Goal: Information Seeking & Learning: Understand process/instructions

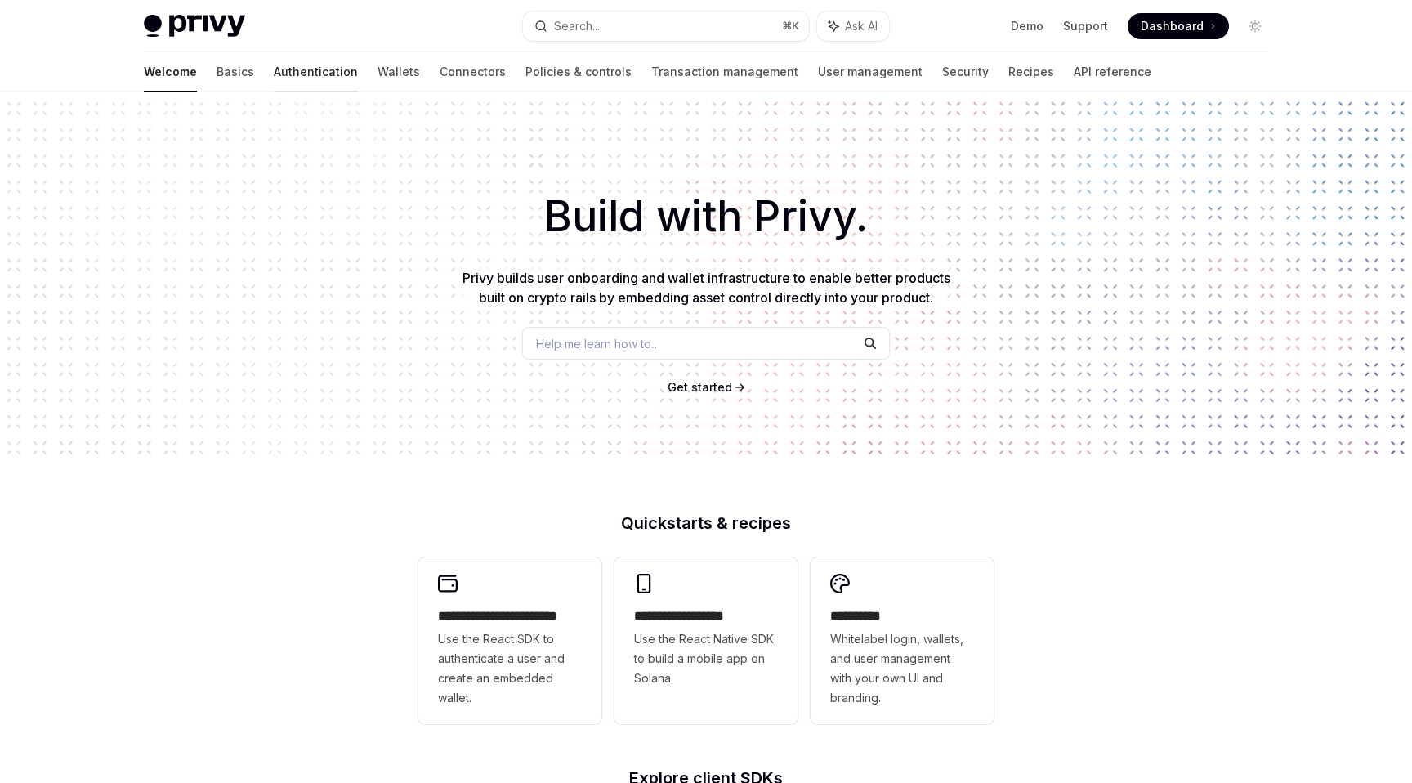
click at [274, 69] on link "Authentication" at bounding box center [316, 71] width 84 height 39
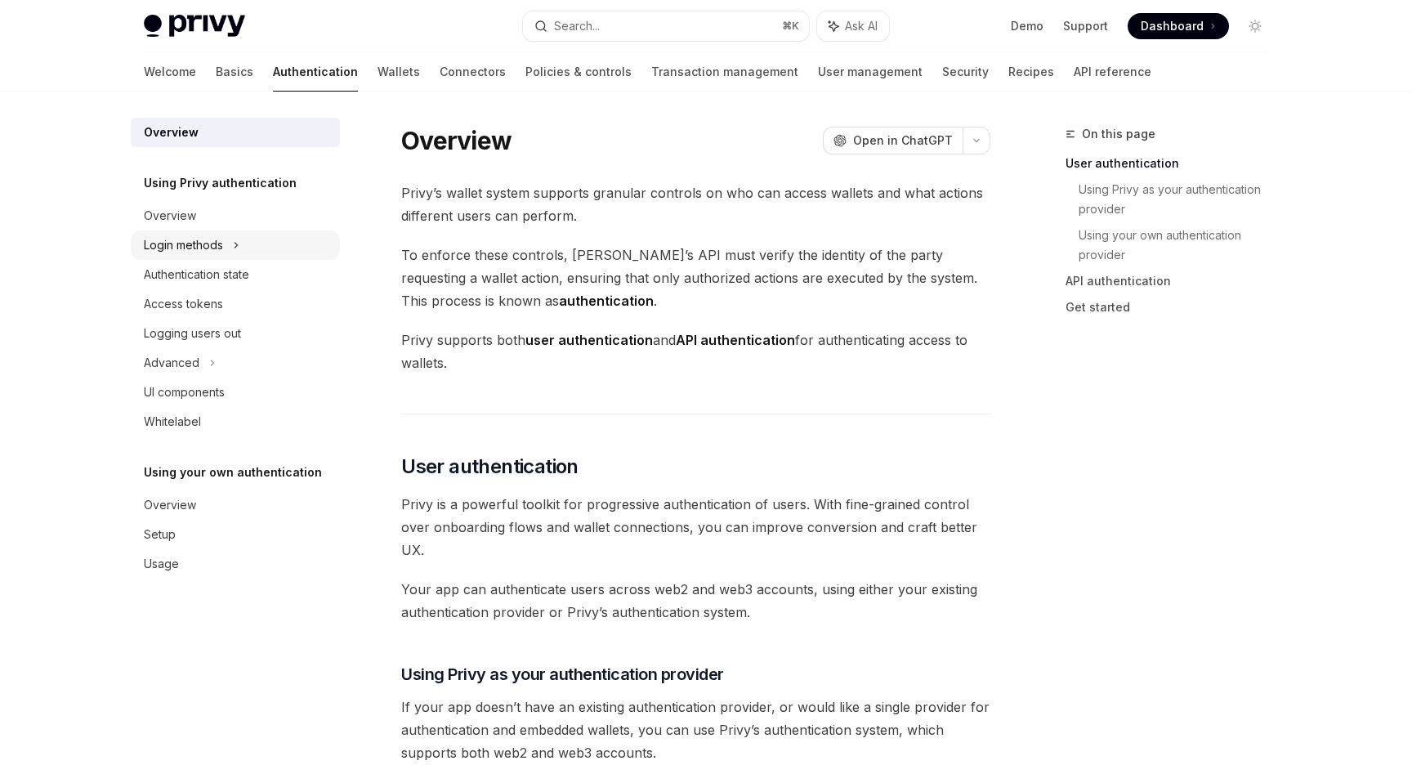
click at [212, 252] on div "Login methods" at bounding box center [183, 245] width 79 height 20
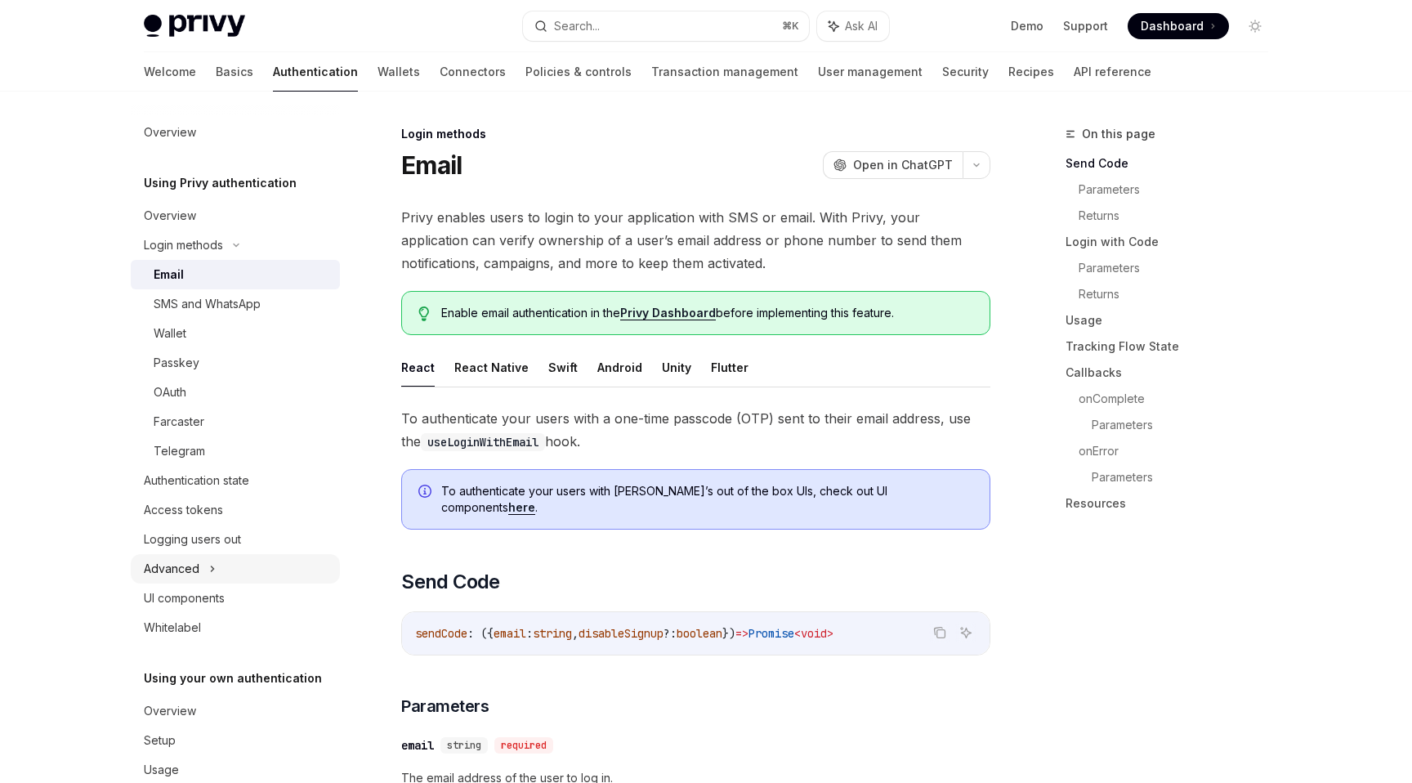
click at [224, 557] on div "Advanced" at bounding box center [235, 568] width 209 height 29
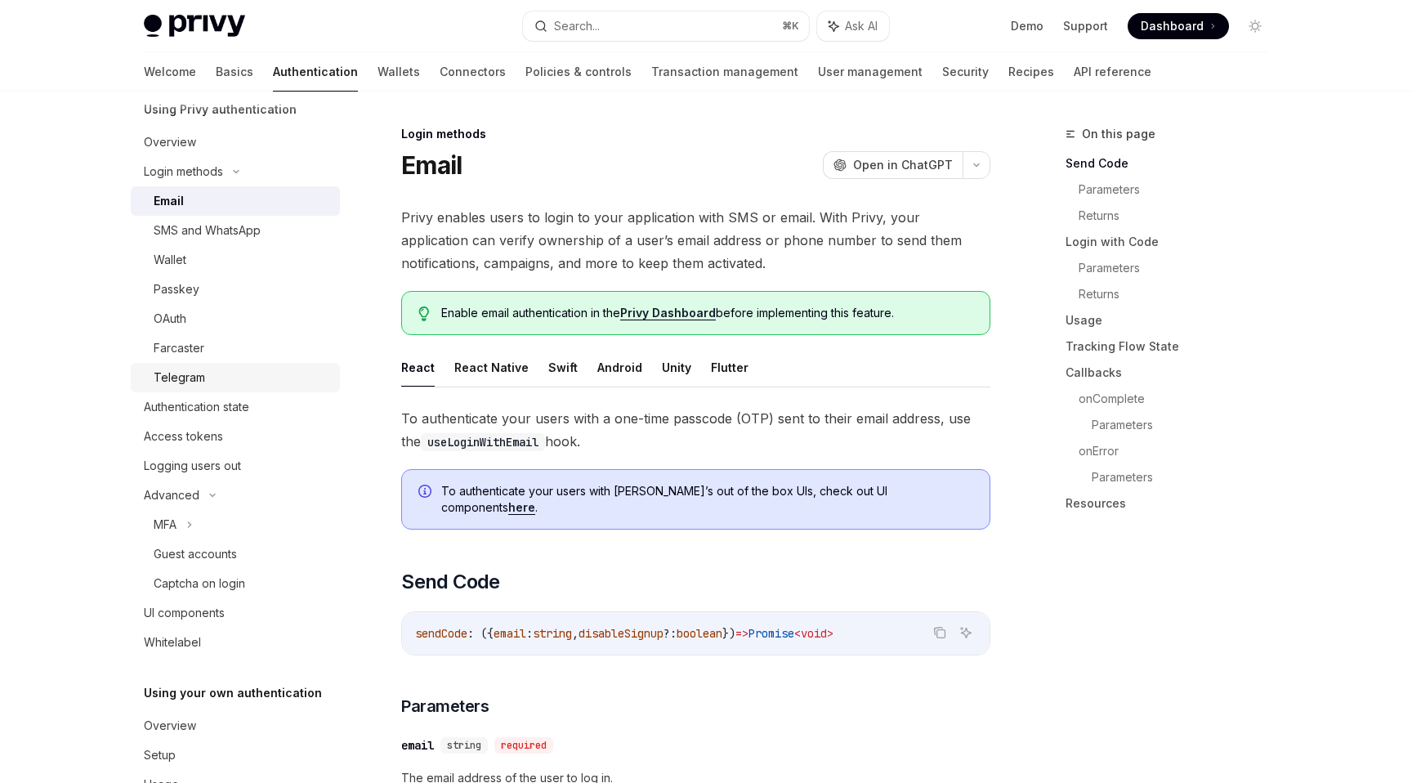
scroll to position [123, 0]
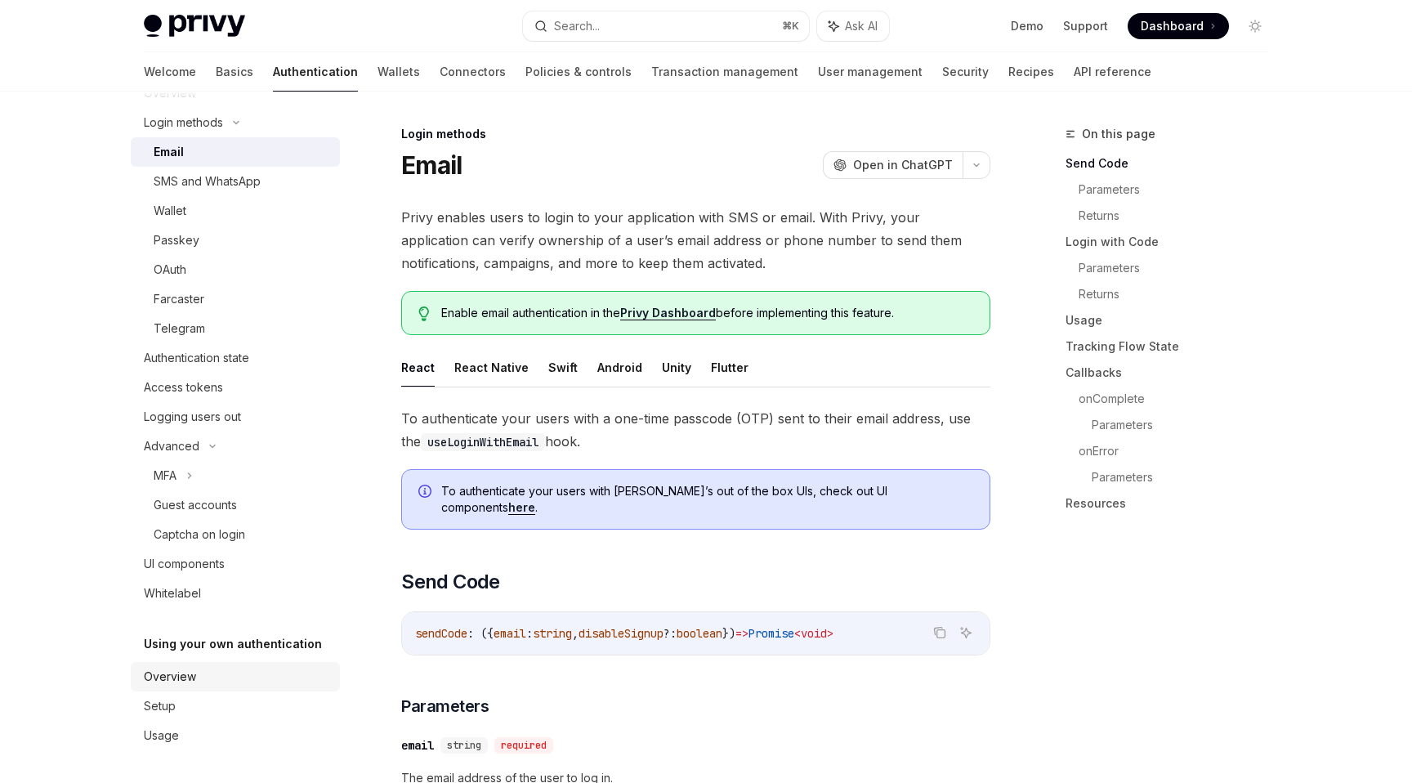
click at [214, 669] on div "Overview" at bounding box center [237, 677] width 186 height 20
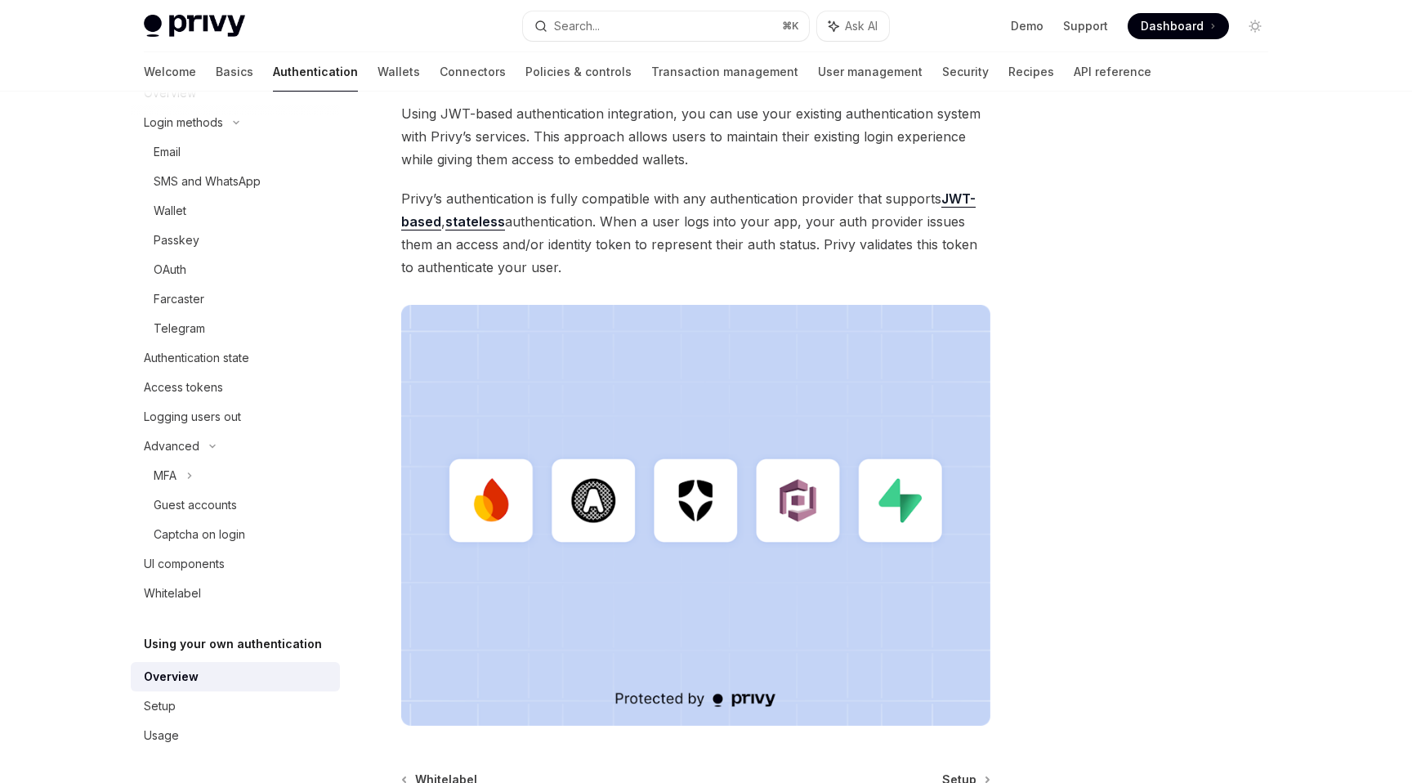
scroll to position [381, 0]
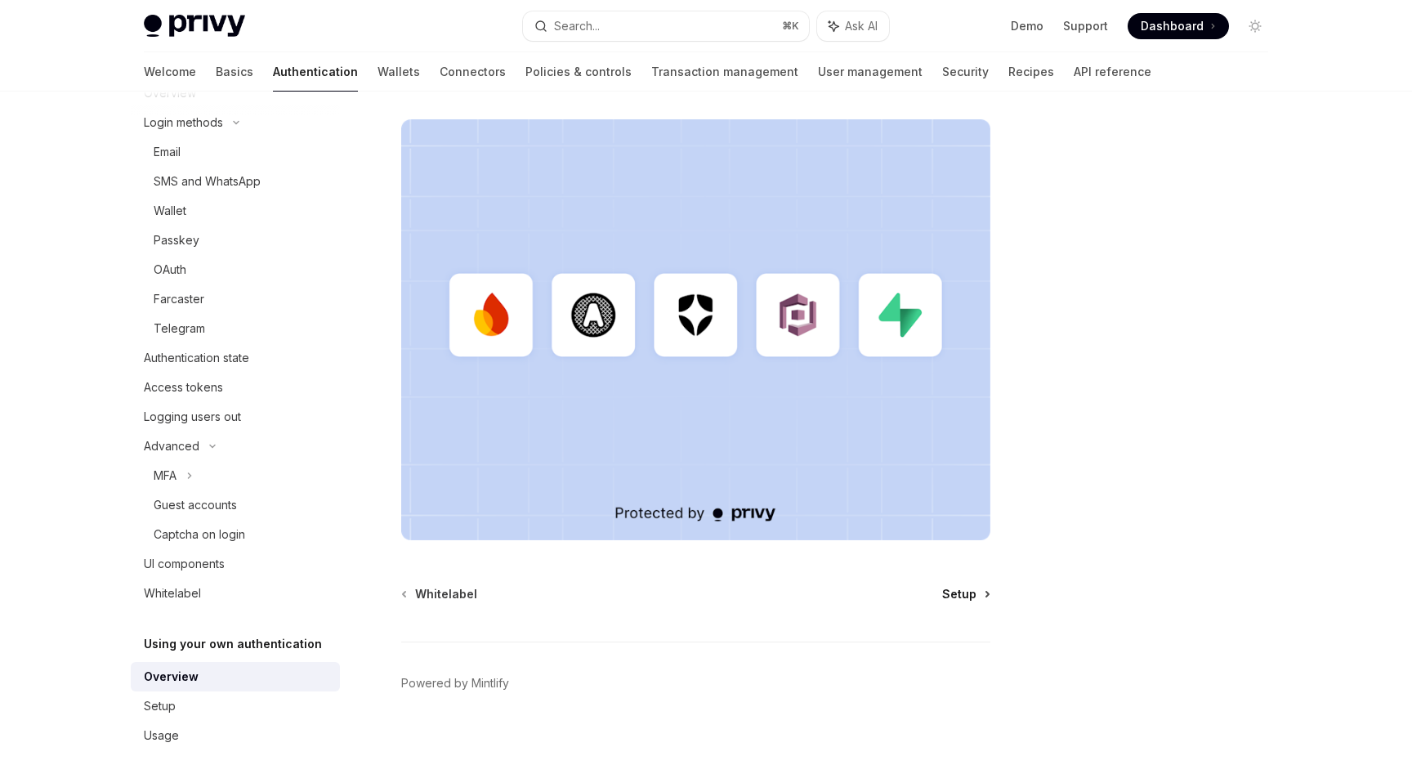
click at [966, 595] on span "Setup" at bounding box center [959, 594] width 34 height 16
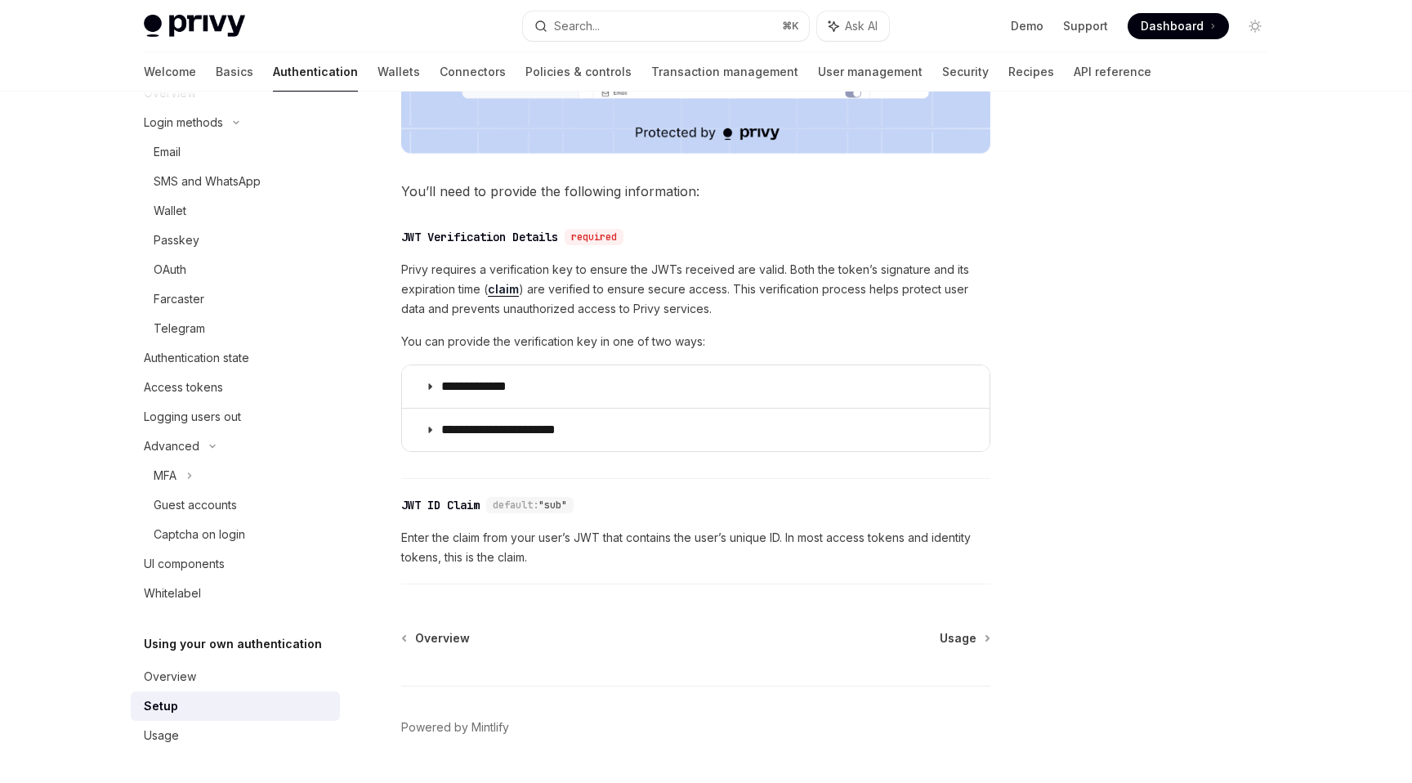
scroll to position [734, 0]
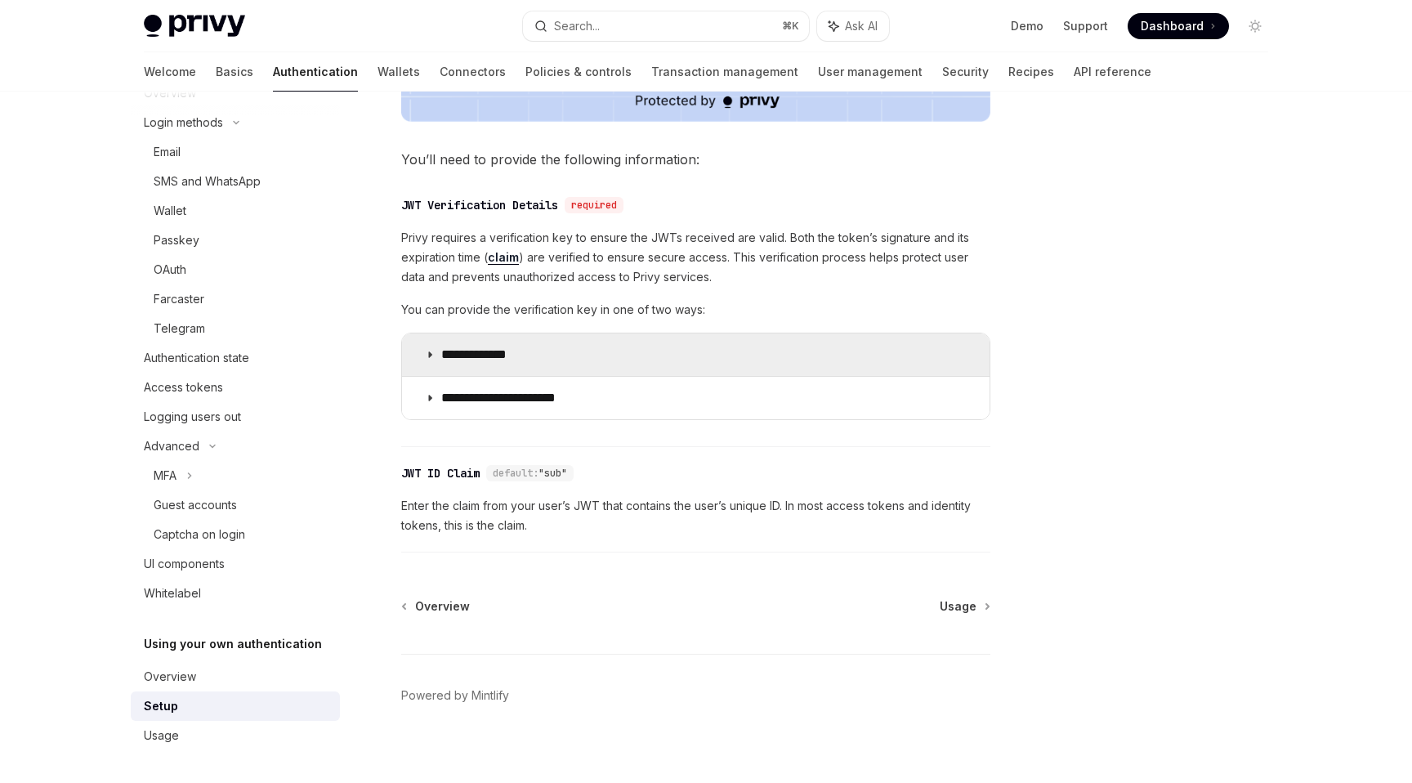
click at [497, 366] on summary "**********" at bounding box center [695, 354] width 587 height 42
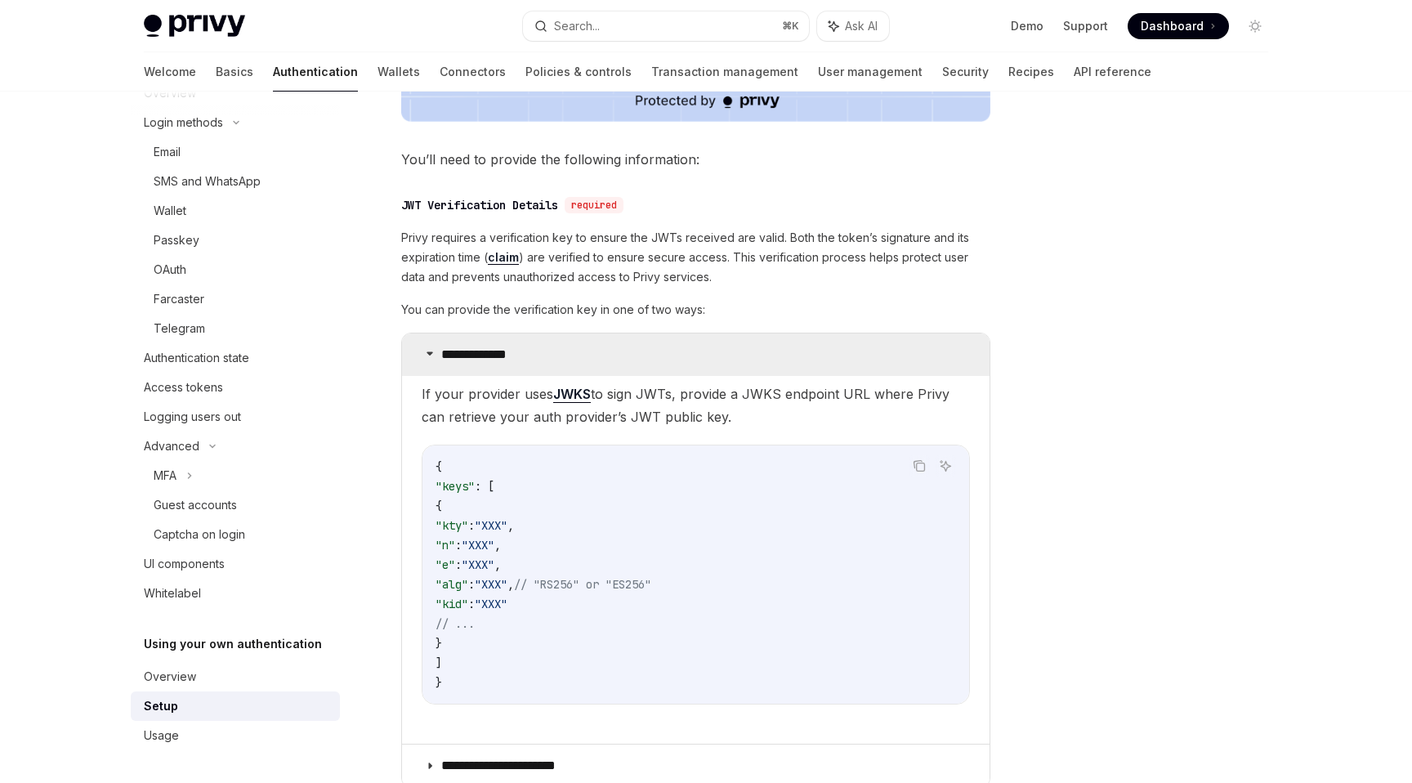
click at [497, 366] on summary "**********" at bounding box center [695, 354] width 587 height 42
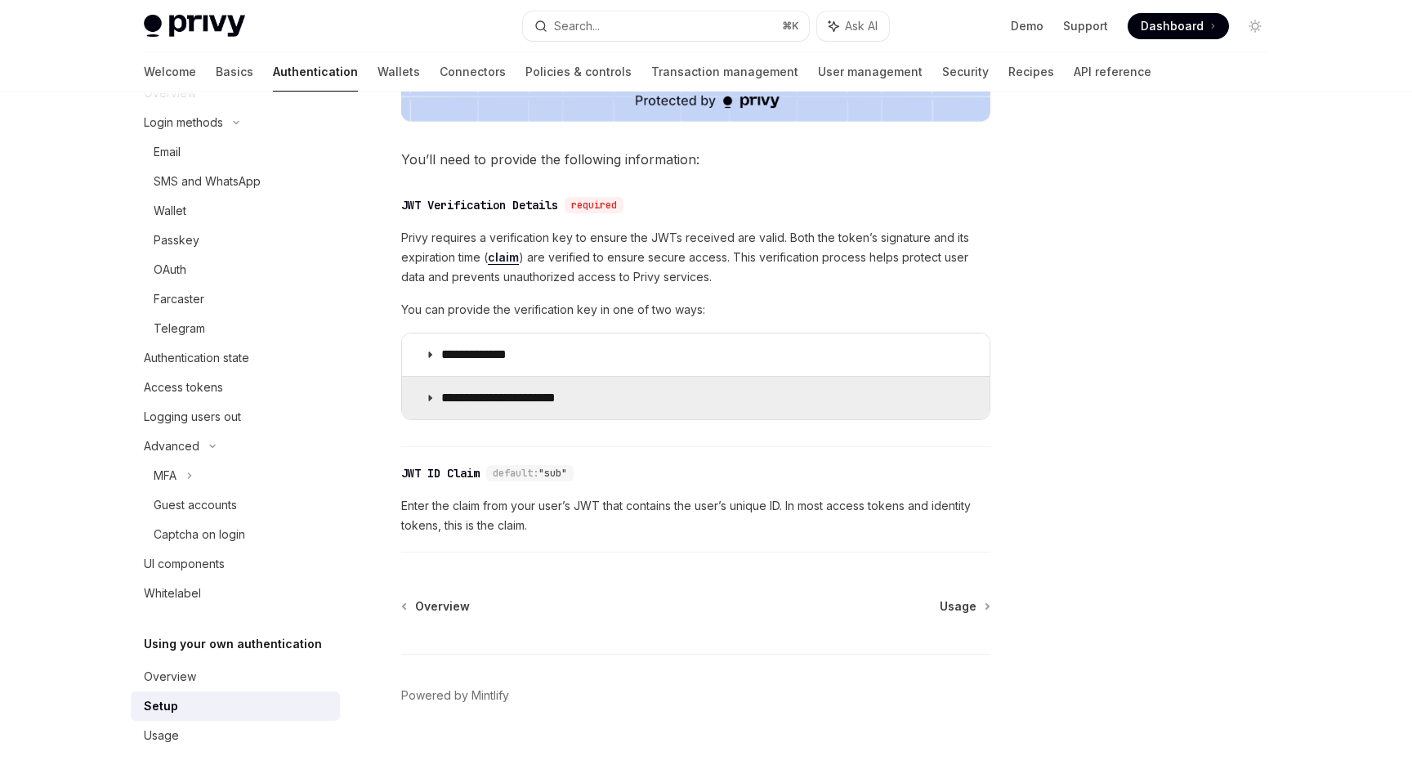
click at [495, 393] on p "**********" at bounding box center [511, 398] width 141 height 16
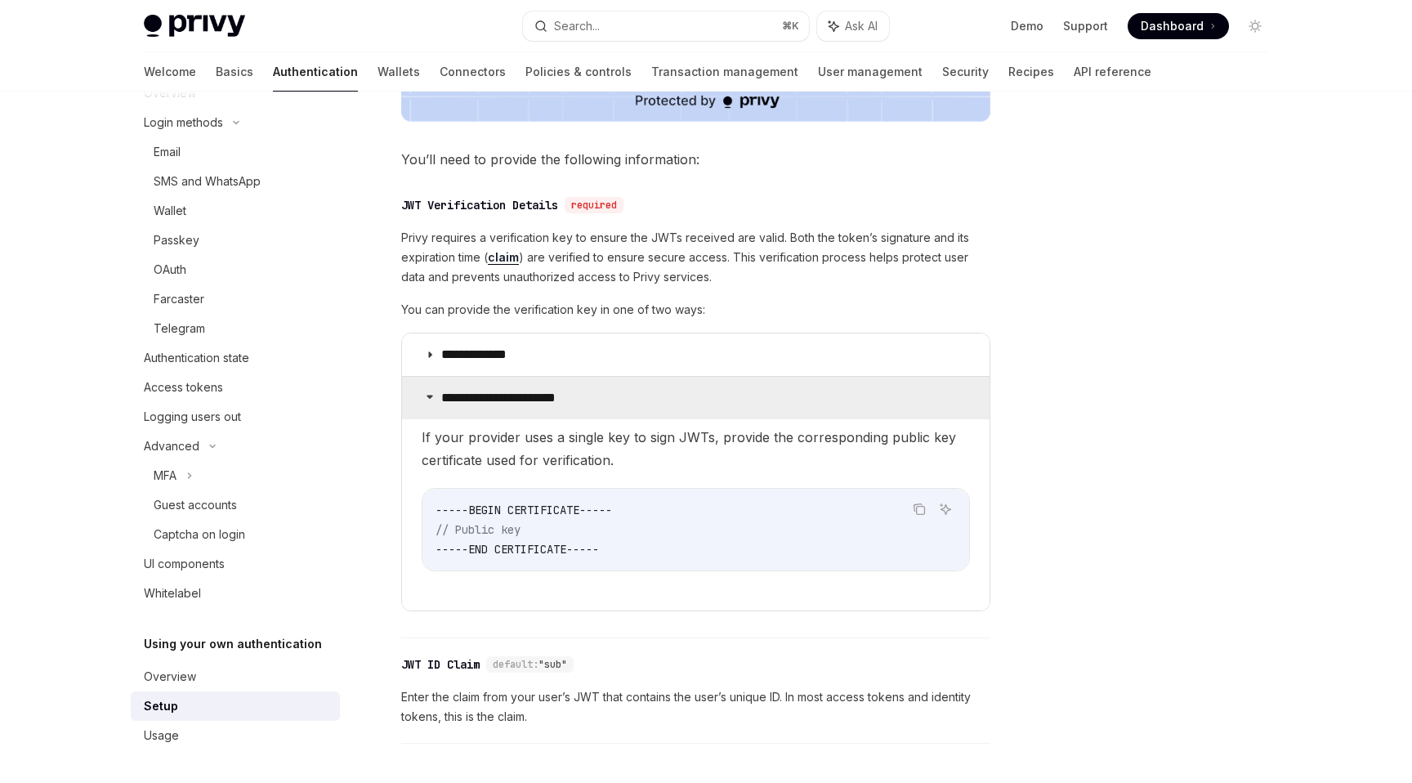
click at [495, 393] on p "**********" at bounding box center [511, 398] width 141 height 16
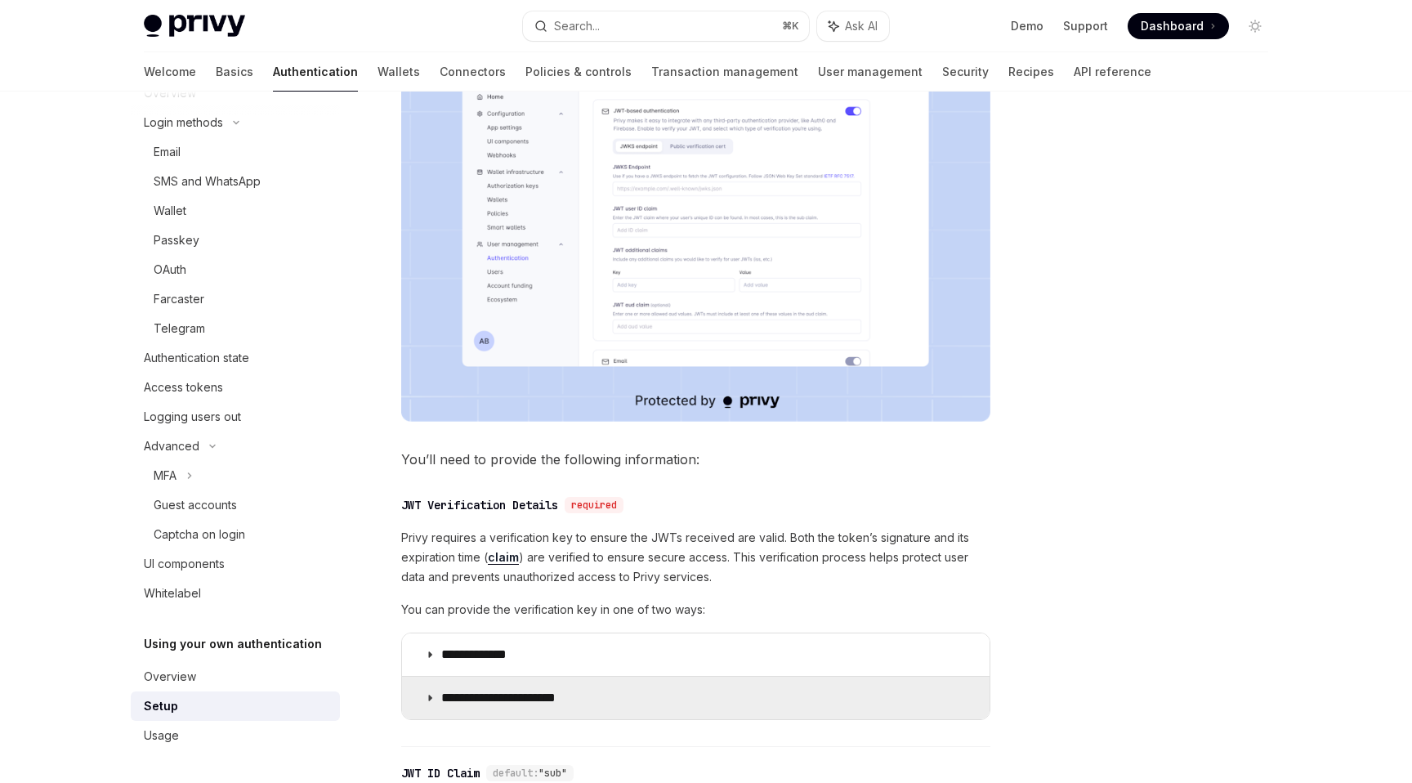
scroll to position [746, 0]
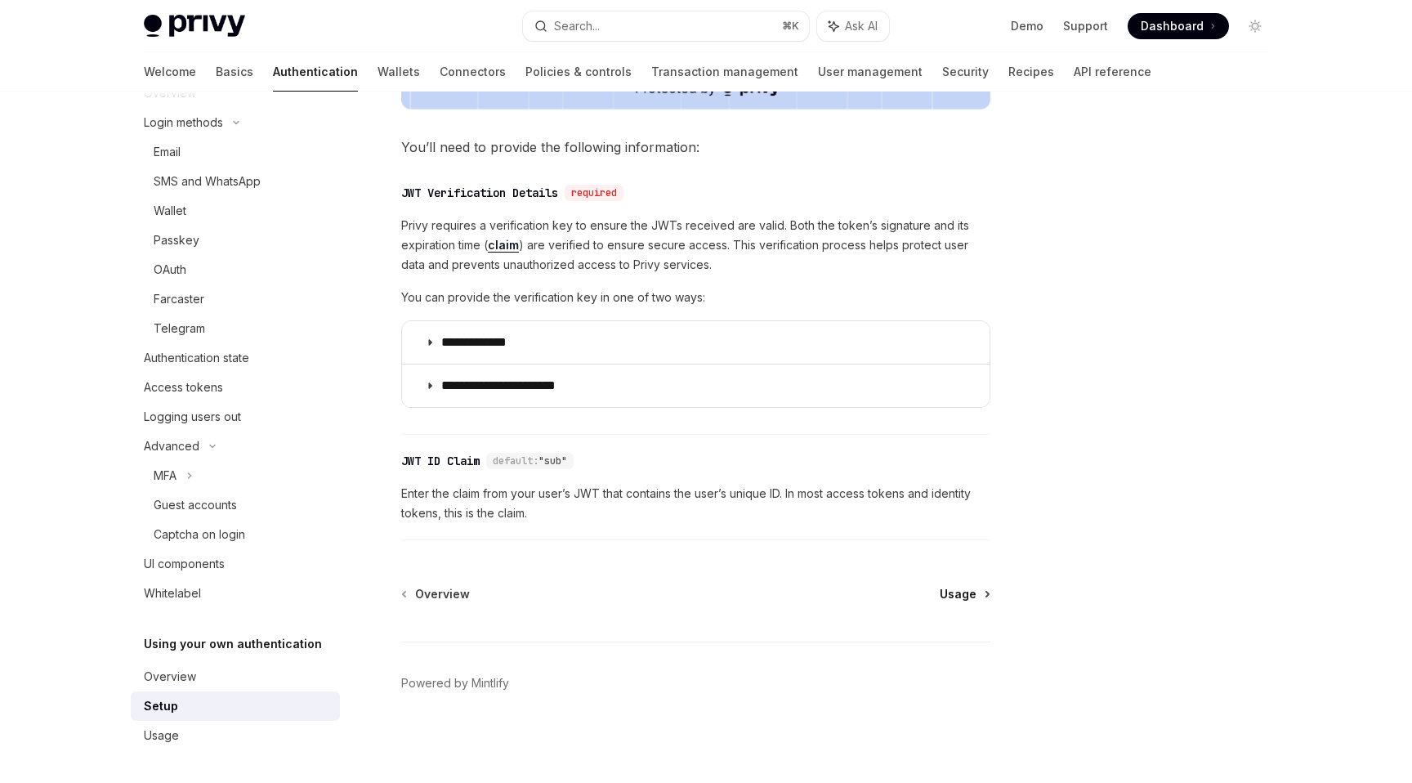
click at [967, 599] on span "Usage" at bounding box center [958, 594] width 37 height 16
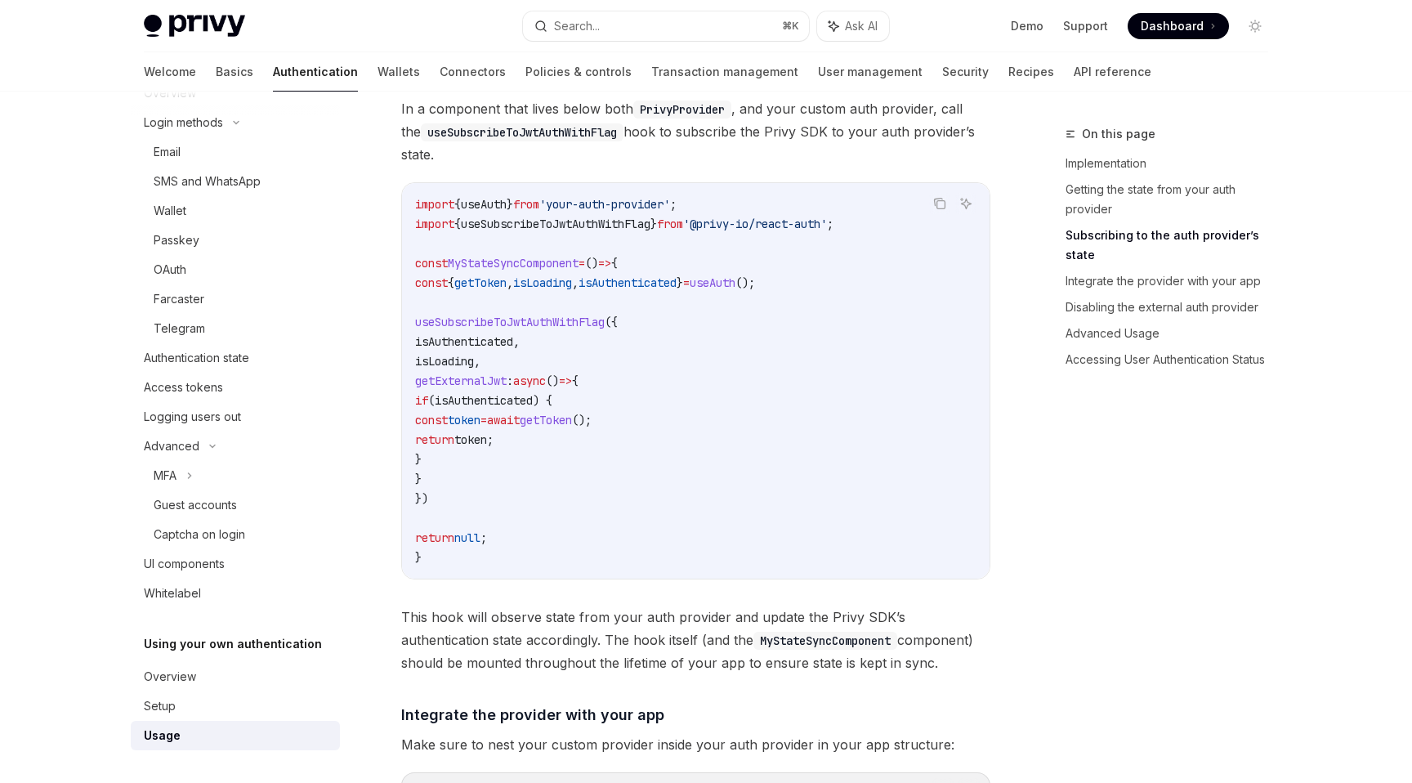
scroll to position [634, 0]
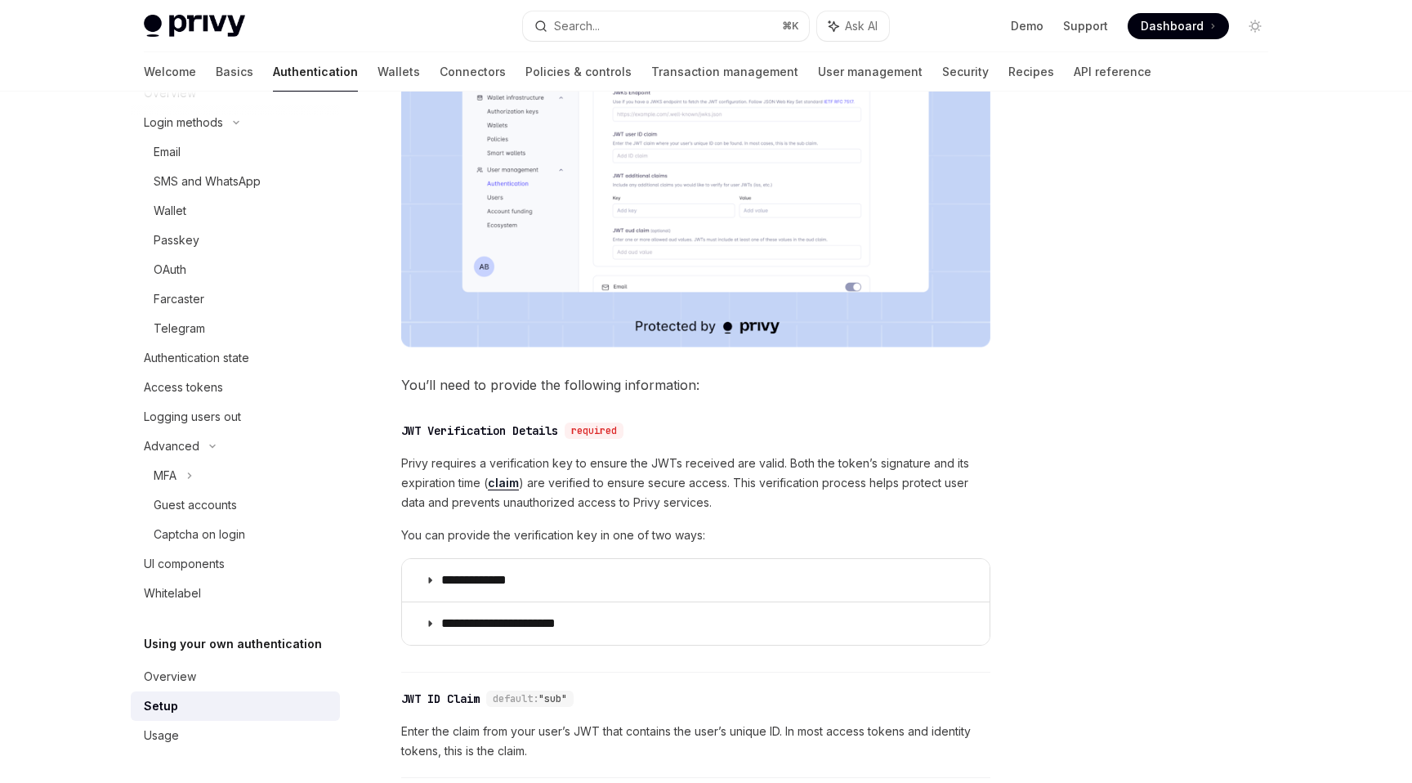
scroll to position [746, 0]
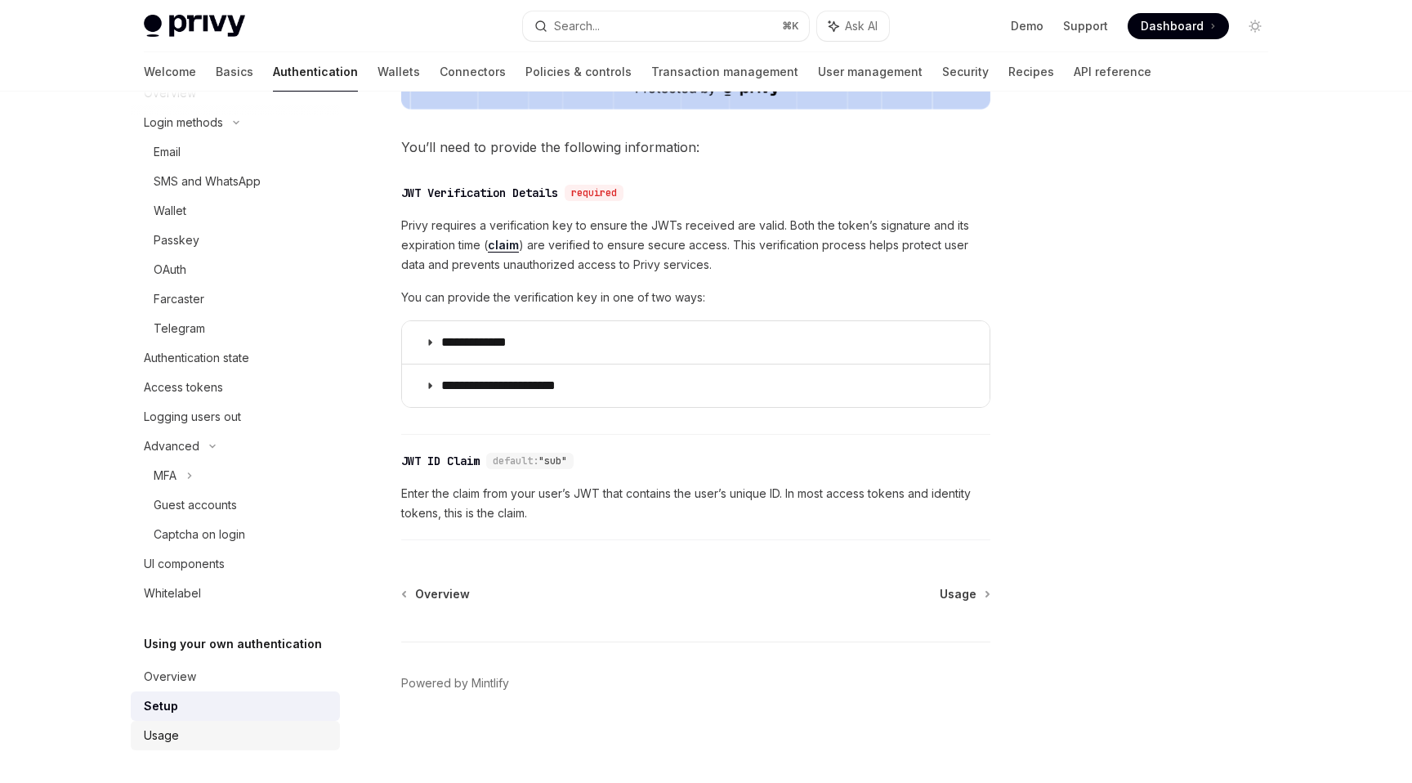
click at [159, 742] on div "Usage" at bounding box center [161, 736] width 35 height 20
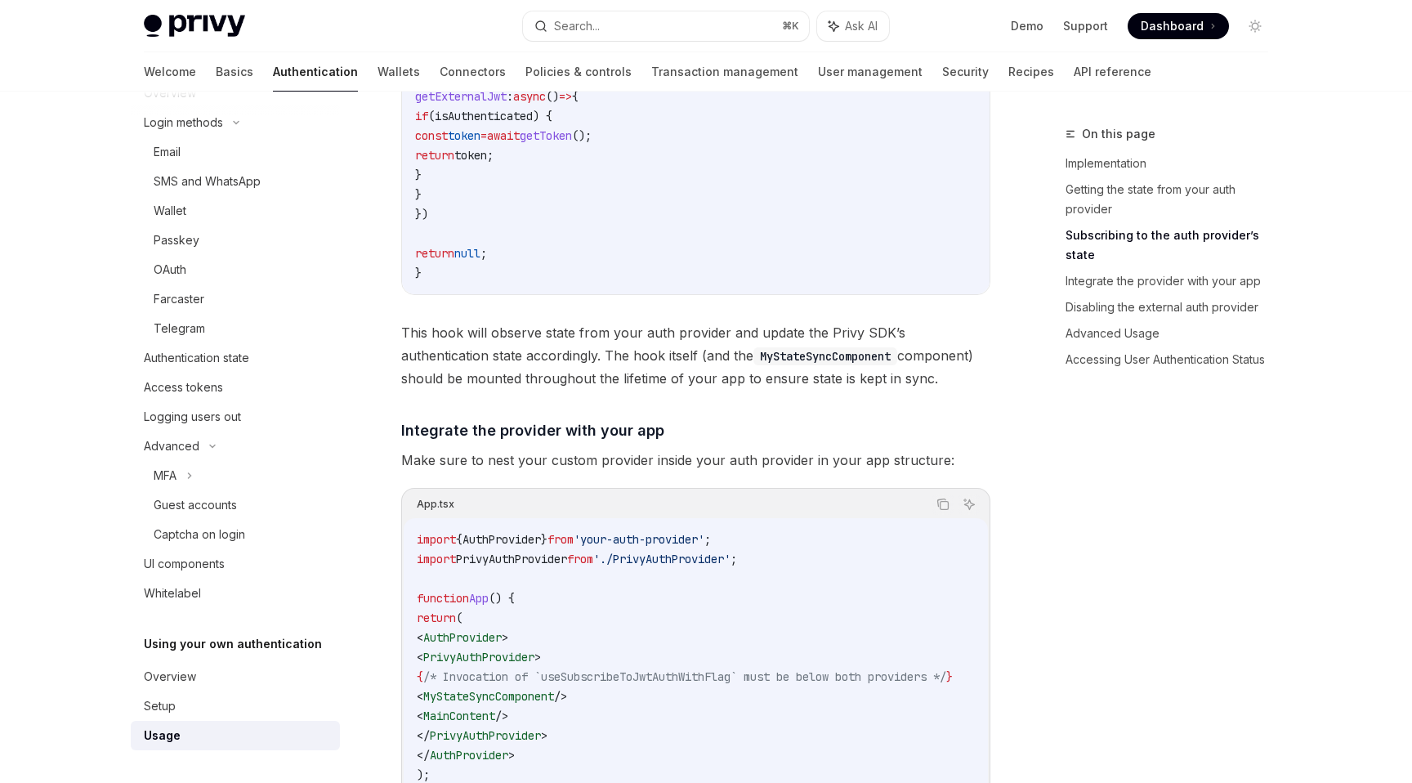
scroll to position [1910, 0]
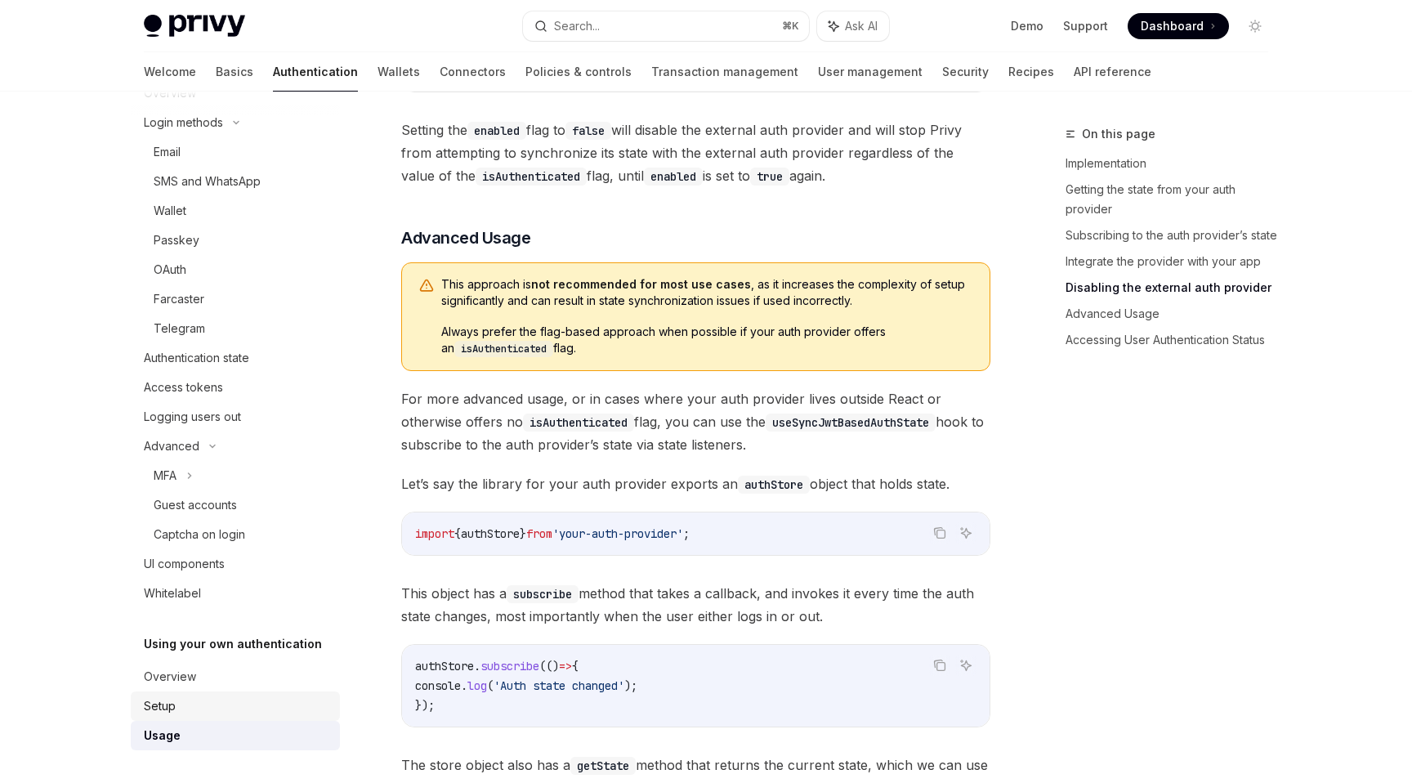
click at [169, 693] on link "Setup" at bounding box center [235, 705] width 209 height 29
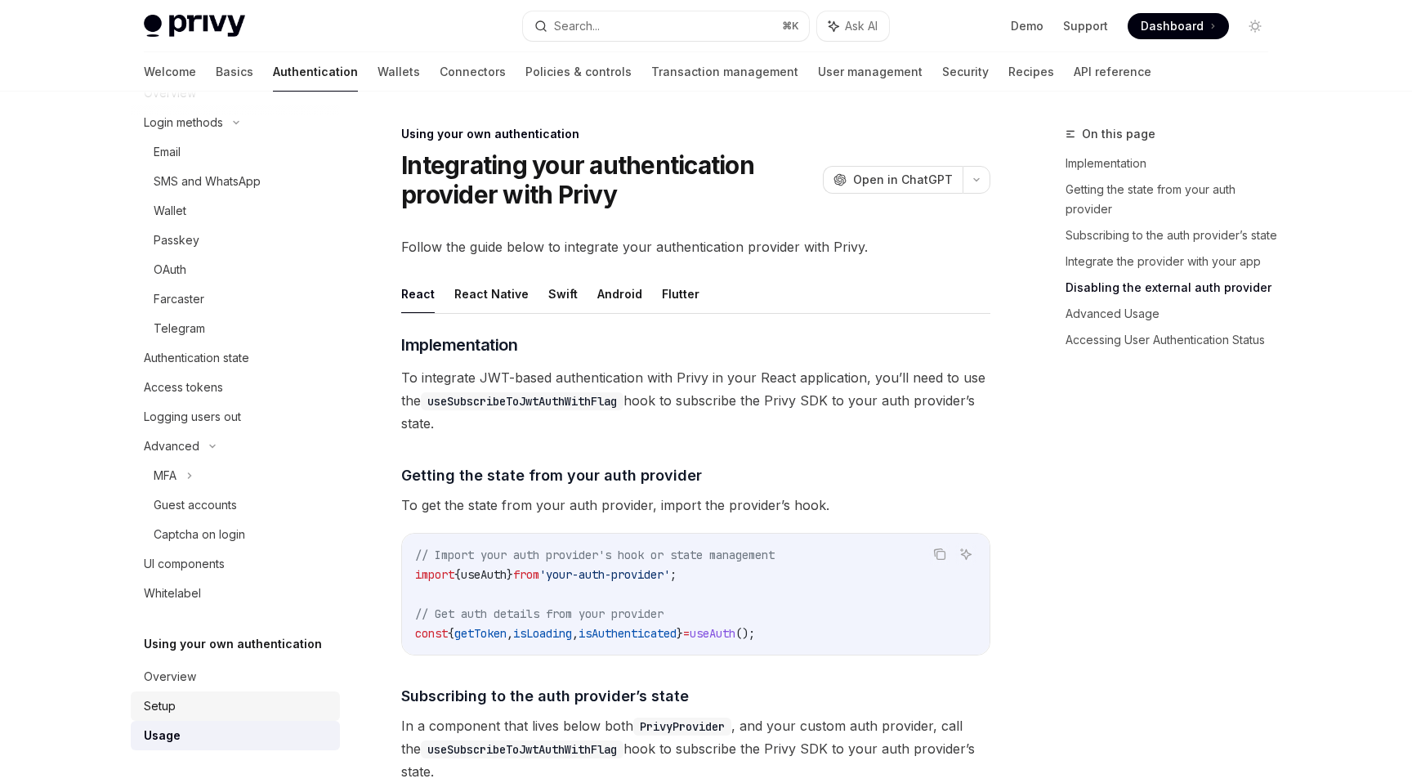
type textarea "*"
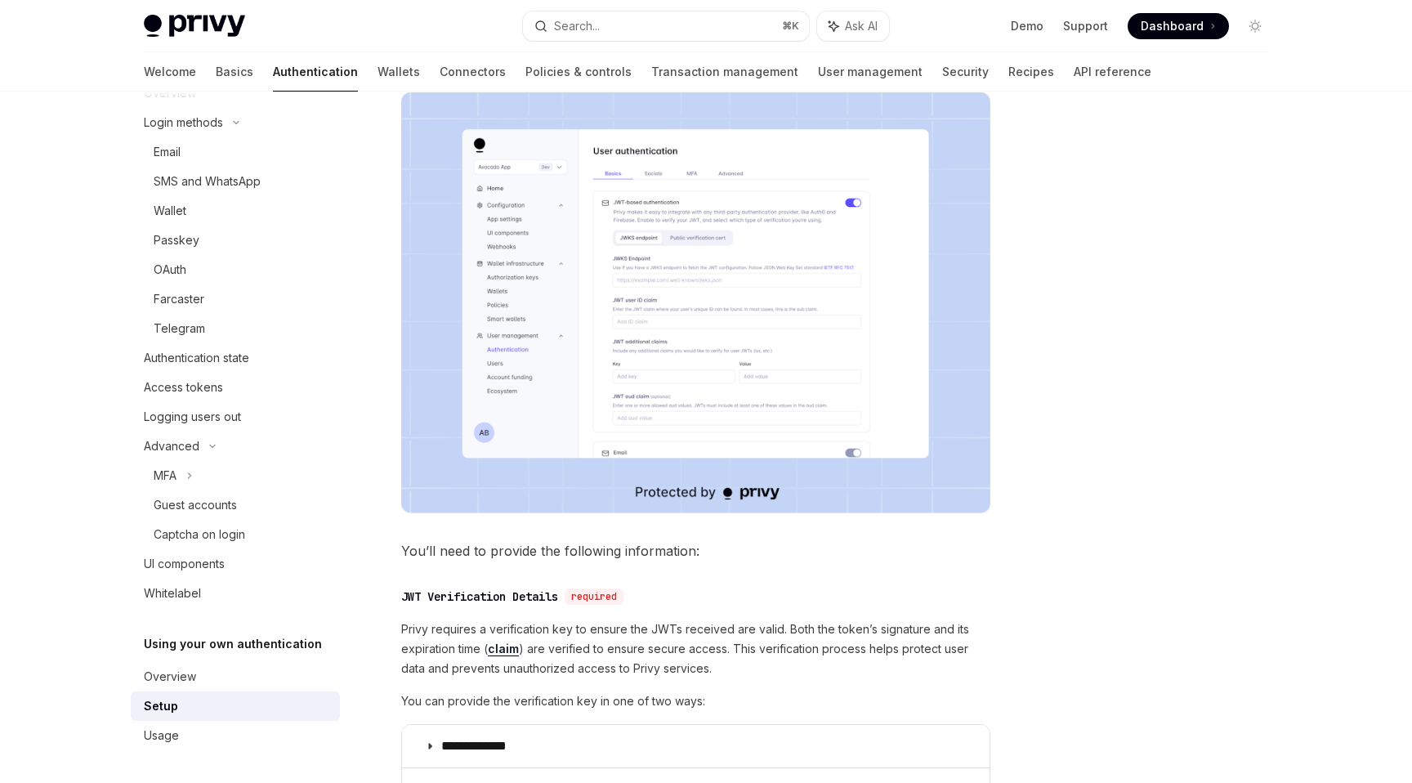
scroll to position [599, 0]
